Goal: Task Accomplishment & Management: Use online tool/utility

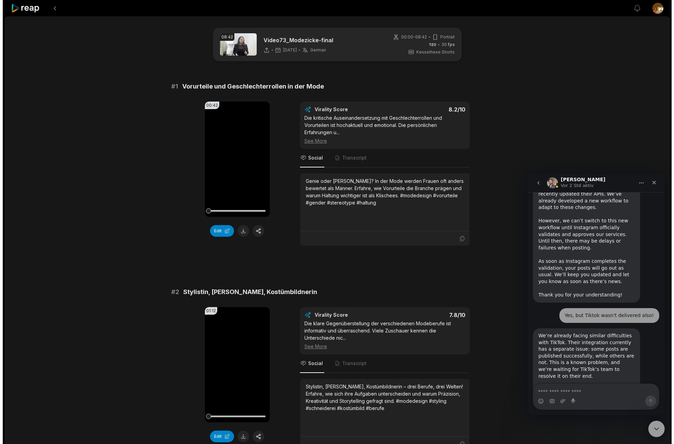
scroll to position [751, 0]
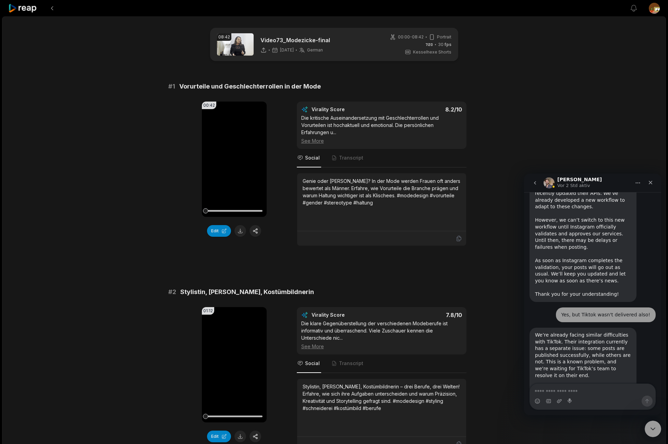
click at [31, 9] on icon at bounding box center [22, 8] width 29 height 9
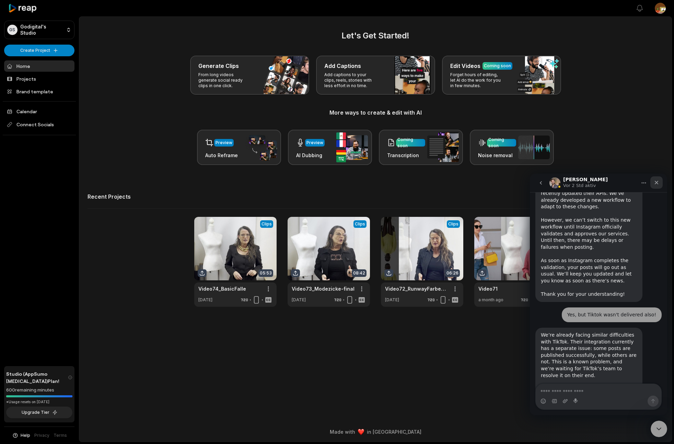
click at [658, 182] on icon "Schließen" at bounding box center [655, 182] width 5 height 5
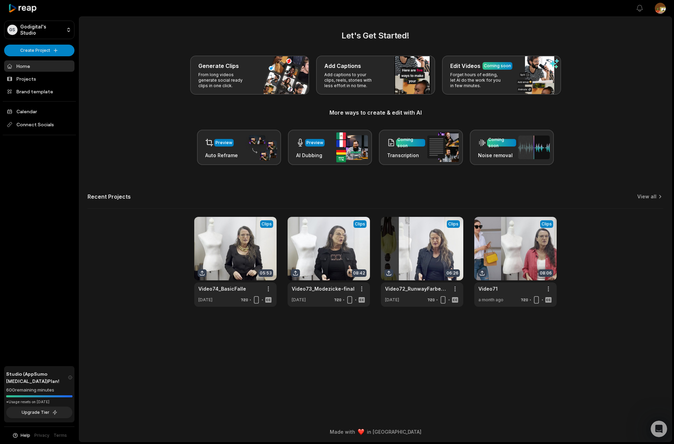
scroll to position [751, 0]
click at [32, 50] on html "GS Godigital's Studio Create Project Home Projects Brand template Calendar Conn…" at bounding box center [337, 222] width 674 height 444
click at [36, 67] on link "Create Clips" at bounding box center [39, 64] width 67 height 11
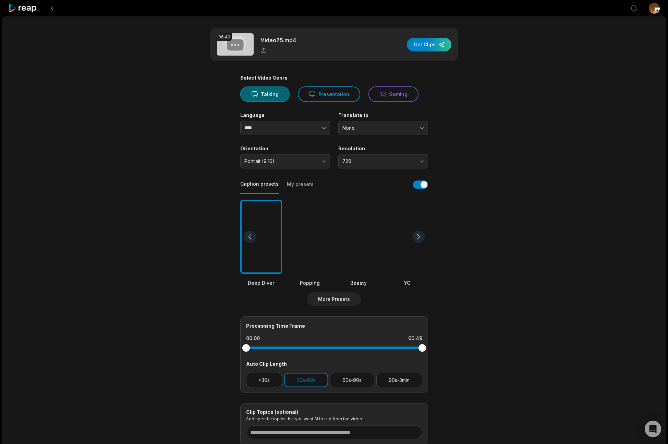
click at [301, 187] on button "My presets" at bounding box center [300, 187] width 27 height 13
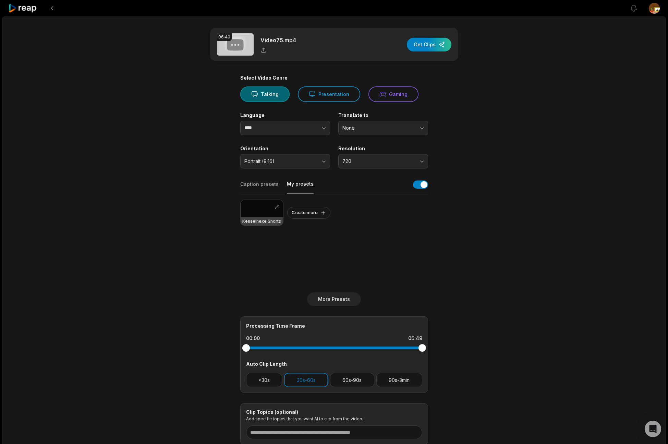
click at [257, 219] on h3 "Kesselhexe Shorts" at bounding box center [261, 220] width 39 height 5
click at [433, 46] on div "button" at bounding box center [429, 45] width 45 height 14
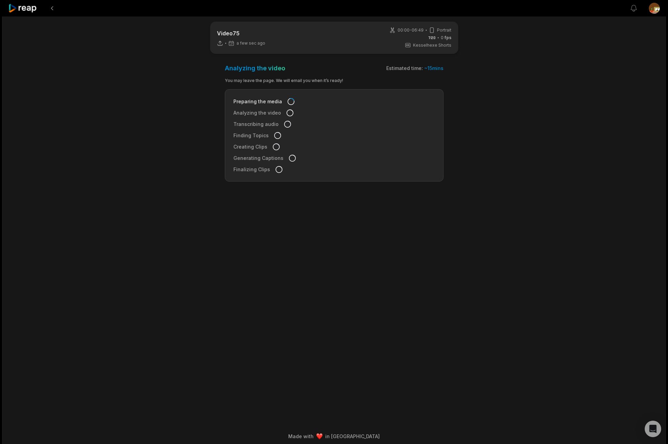
scroll to position [8, 0]
